Goal: Navigation & Orientation: Find specific page/section

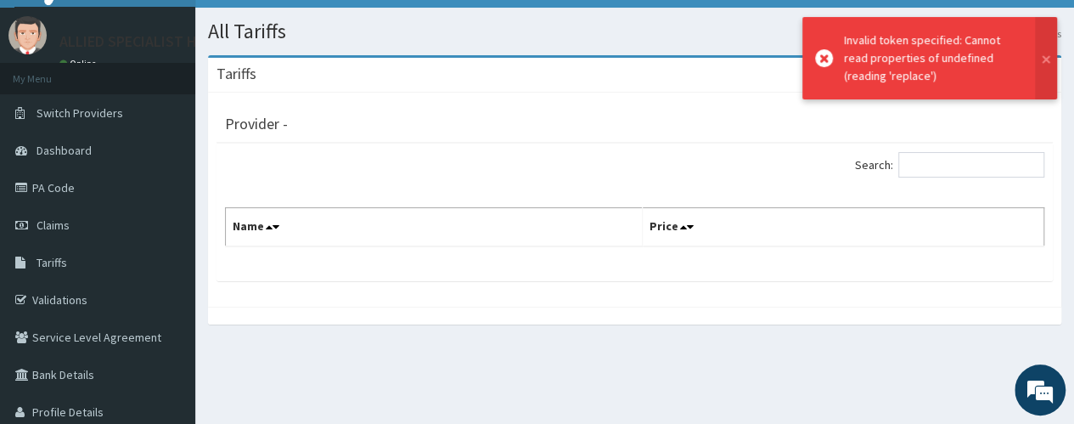
scroll to position [8, 0]
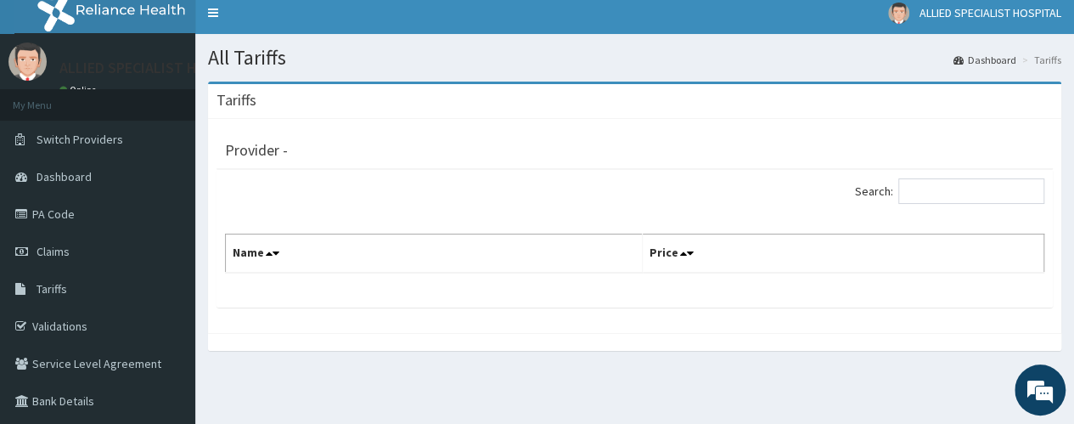
click at [410, 256] on th "Name" at bounding box center [434, 253] width 417 height 39
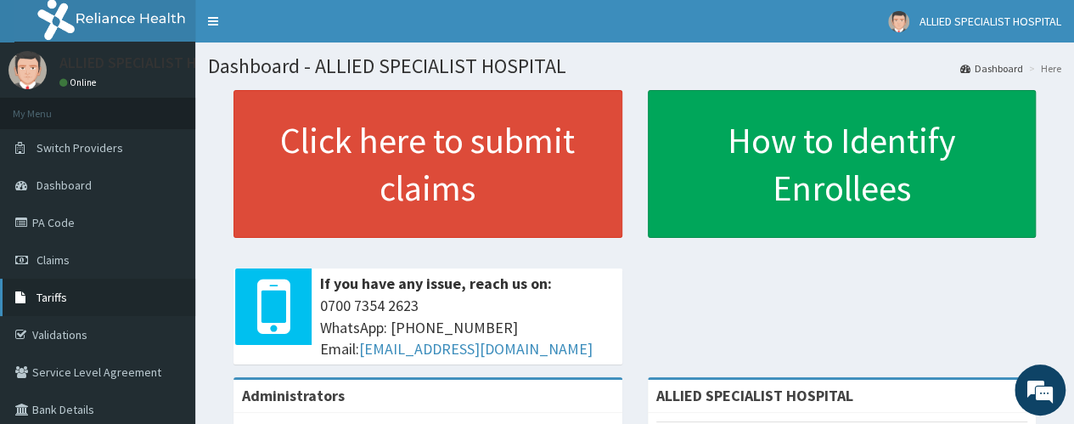
click at [77, 307] on link "Tariffs" at bounding box center [97, 297] width 195 height 37
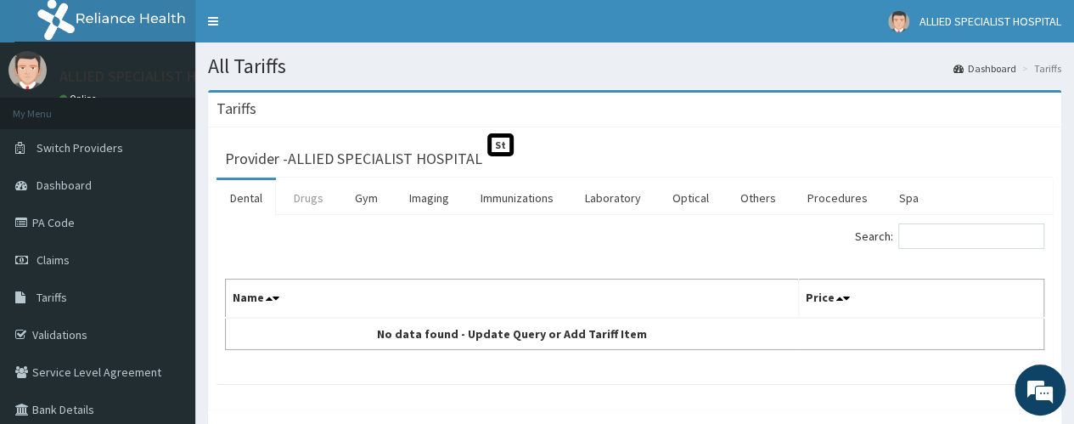
click at [301, 197] on link "Drugs" at bounding box center [308, 198] width 57 height 36
click at [97, 234] on link "PA Code" at bounding box center [97, 222] width 195 height 37
